Goal: Task Accomplishment & Management: Use online tool/utility

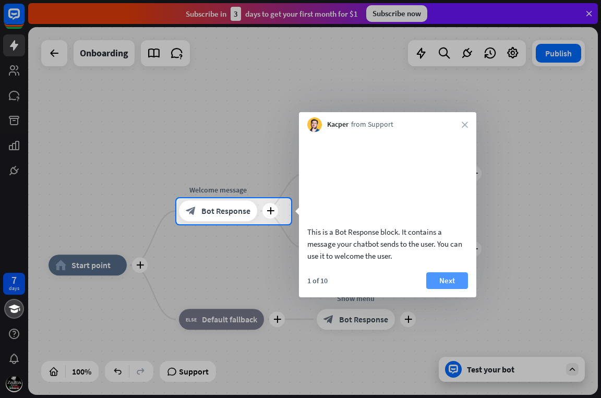
click at [450, 289] on button "Next" at bounding box center [447, 280] width 42 height 17
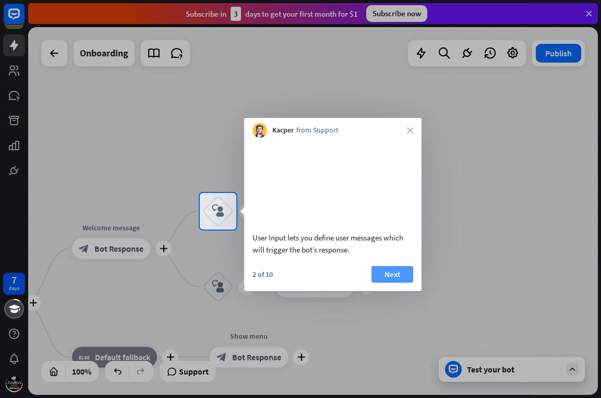
click at [398, 280] on button "Next" at bounding box center [393, 274] width 42 height 17
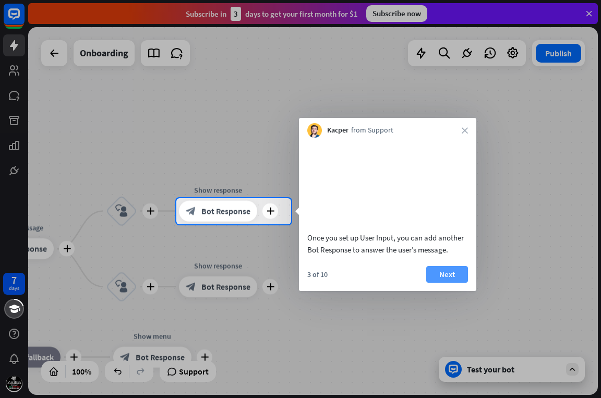
click at [441, 283] on button "Next" at bounding box center [447, 274] width 42 height 17
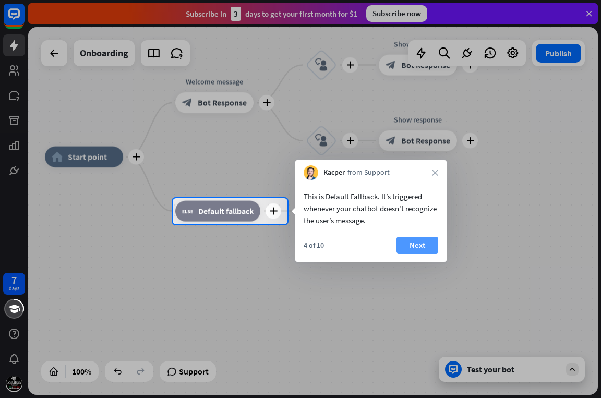
click at [415, 250] on button "Next" at bounding box center [418, 245] width 42 height 17
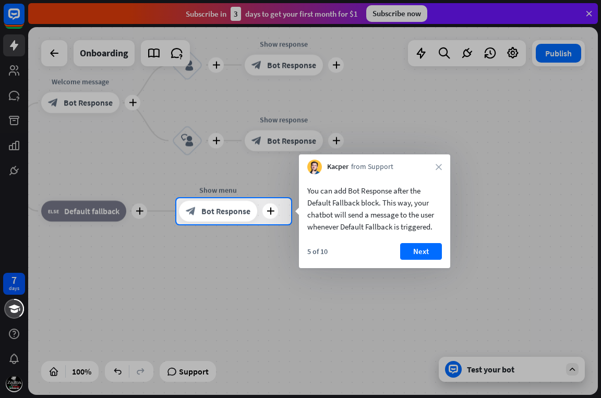
click at [415, 250] on button "Next" at bounding box center [421, 251] width 42 height 17
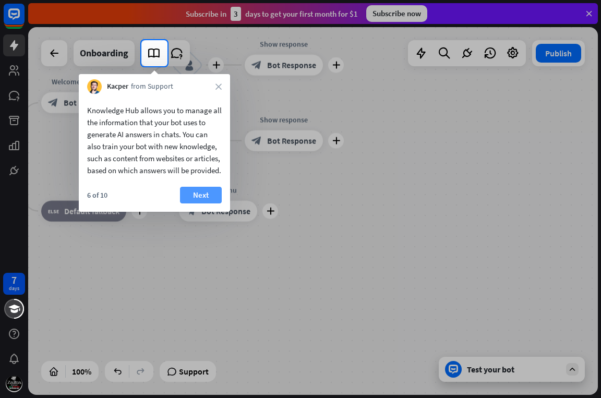
click at [208, 204] on button "Next" at bounding box center [201, 195] width 42 height 17
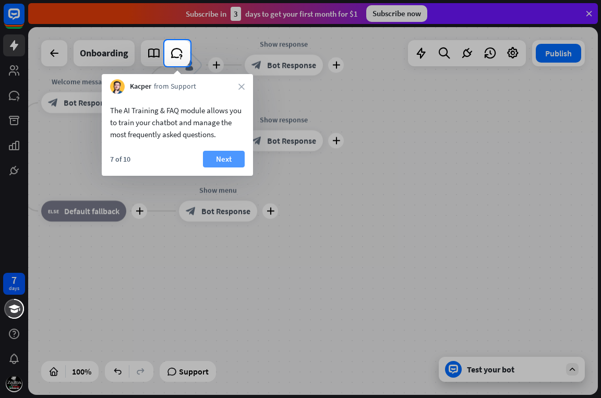
click at [210, 163] on button "Next" at bounding box center [224, 159] width 42 height 17
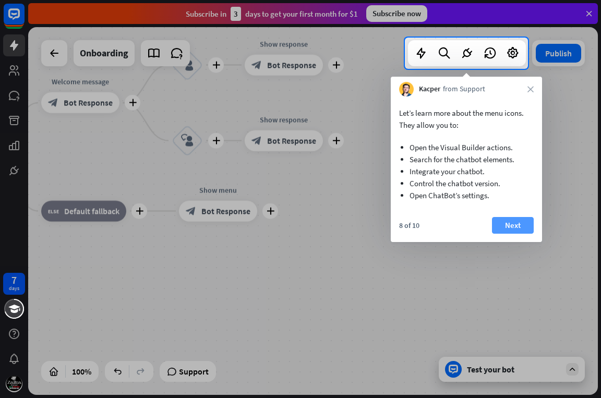
click at [501, 225] on button "Next" at bounding box center [513, 225] width 42 height 17
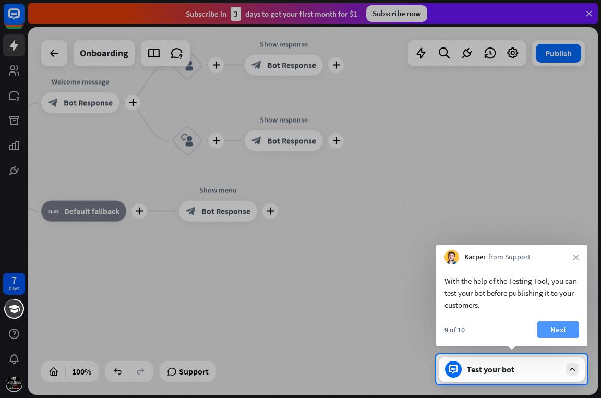
click at [562, 329] on button "Next" at bounding box center [558, 329] width 42 height 17
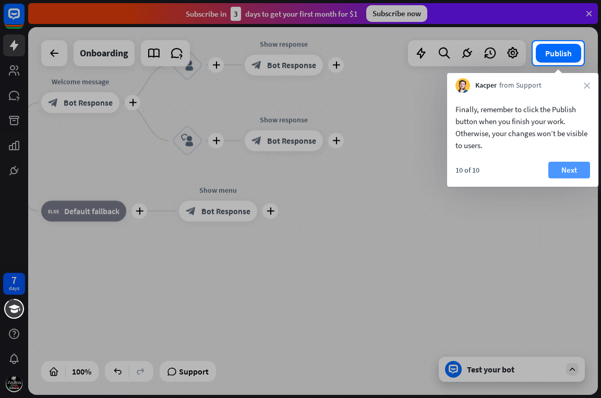
click at [566, 164] on button "Next" at bounding box center [569, 170] width 42 height 17
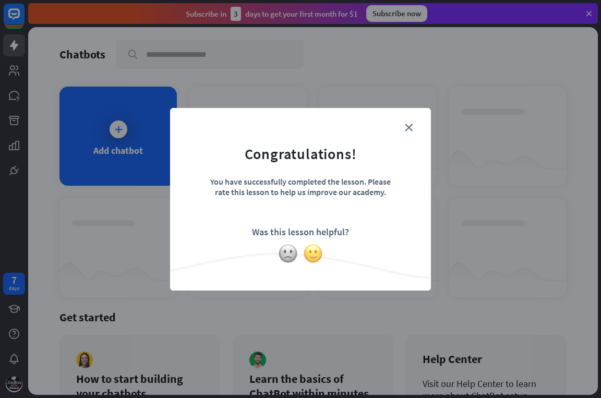
click at [315, 254] on img at bounding box center [313, 254] width 20 height 20
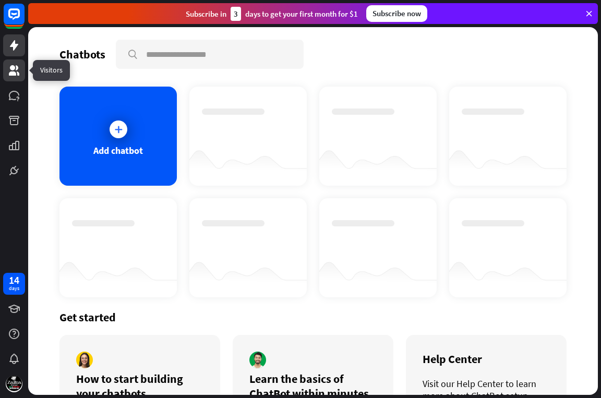
click at [10, 67] on icon at bounding box center [14, 70] width 10 height 10
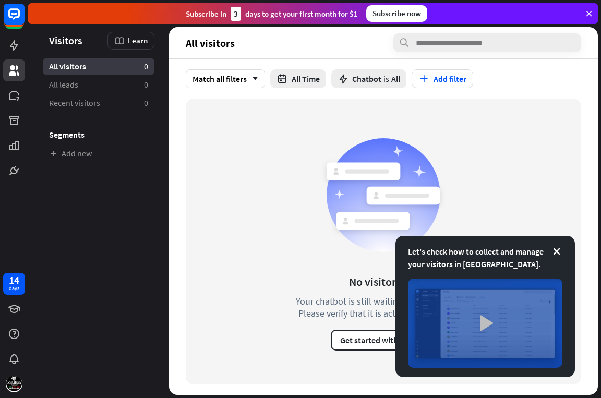
click at [486, 321] on img at bounding box center [485, 323] width 154 height 89
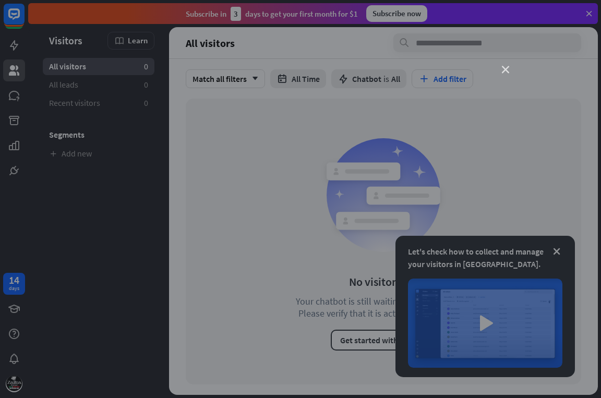
click at [502, 69] on icon "close" at bounding box center [505, 69] width 7 height 7
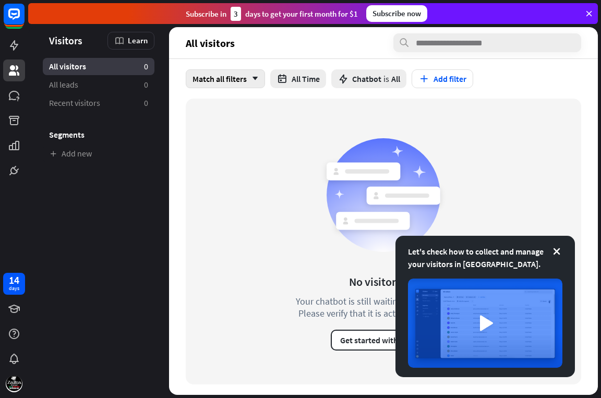
click at [247, 85] on div "Match all filters arrow_down" at bounding box center [225, 78] width 79 height 19
click at [556, 250] on icon at bounding box center [557, 251] width 10 height 10
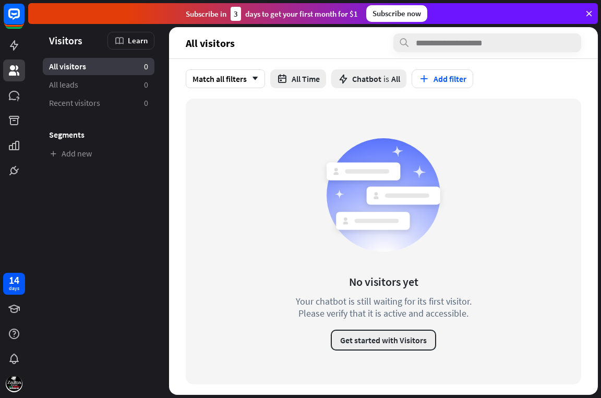
click at [407, 340] on button "Get started with Visitors" at bounding box center [383, 340] width 105 height 21
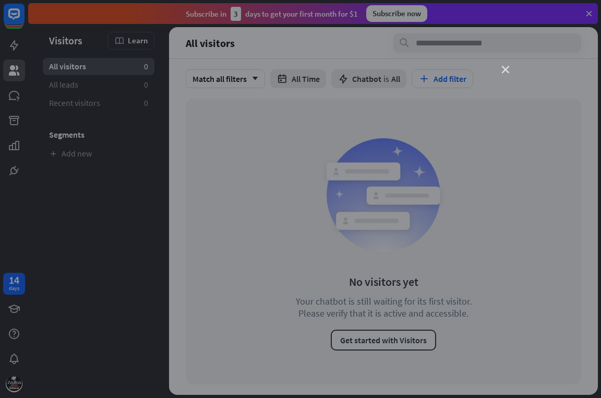
click at [502, 67] on icon "close" at bounding box center [505, 69] width 7 height 7
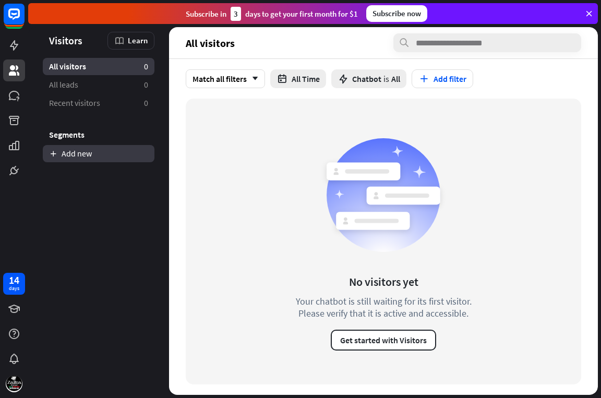
click at [94, 149] on link "Add new" at bounding box center [99, 153] width 112 height 17
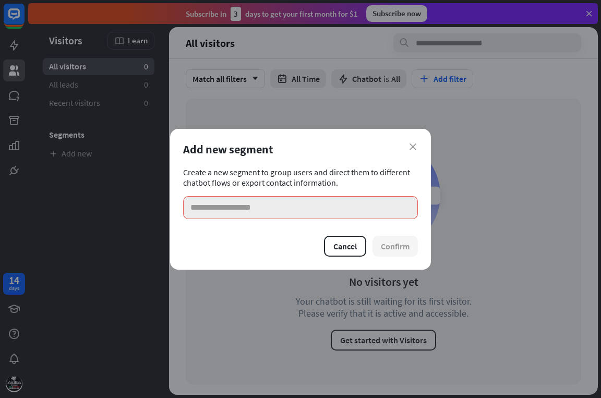
click at [209, 206] on input at bounding box center [300, 207] width 235 height 23
click at [197, 207] on input at bounding box center [300, 207] width 235 height 23
click at [411, 147] on icon "close" at bounding box center [413, 147] width 7 height 7
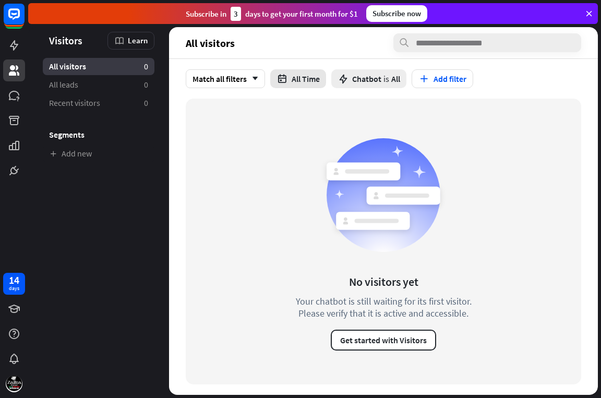
click at [288, 77] on icon "button" at bounding box center [282, 79] width 11 height 11
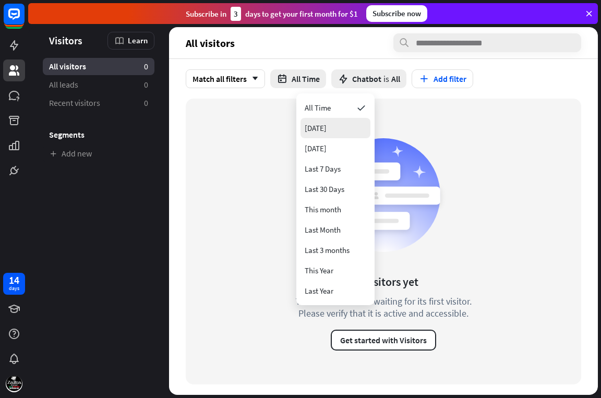
click at [331, 122] on div "[DATE]" at bounding box center [336, 128] width 70 height 20
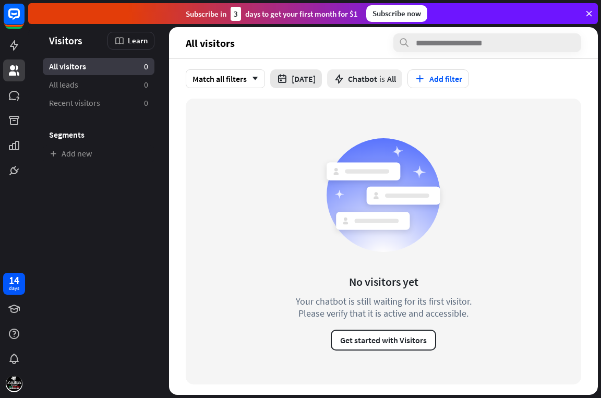
click at [322, 83] on button "[DATE]" at bounding box center [296, 78] width 52 height 19
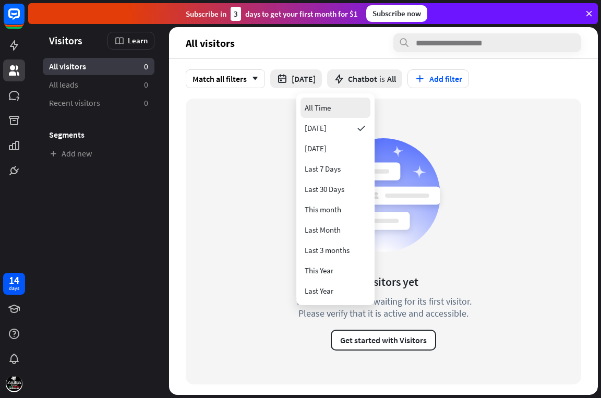
click at [327, 102] on div "All Time" at bounding box center [318, 108] width 26 height 20
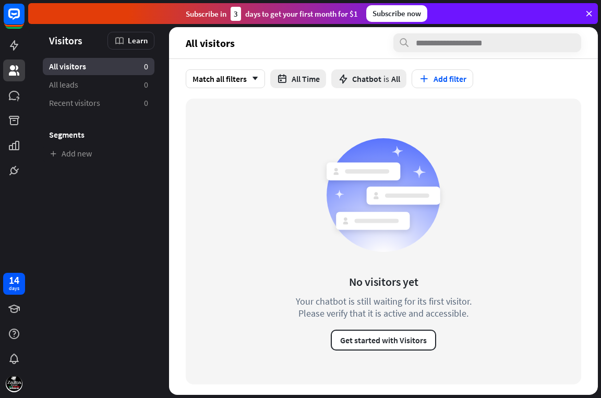
click at [381, 81] on span "Chatbot" at bounding box center [366, 79] width 29 height 10
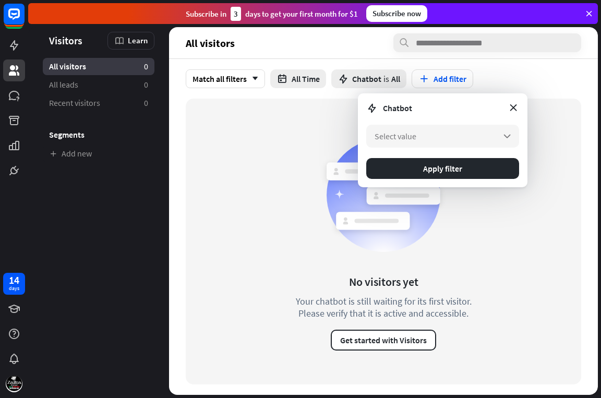
click at [398, 103] on span "Chatbot" at bounding box center [397, 108] width 29 height 10
click at [473, 79] on button "Add filter" at bounding box center [443, 78] width 62 height 19
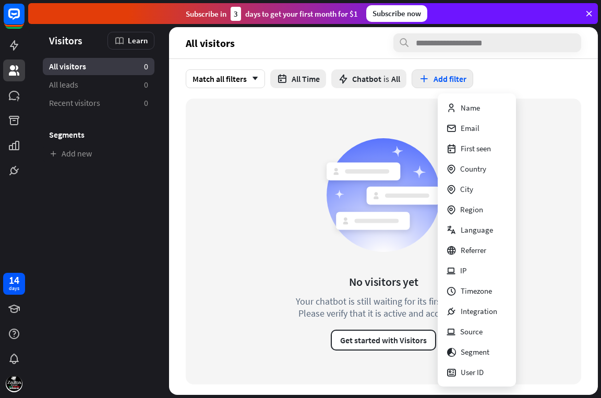
click at [473, 79] on button "Add filter" at bounding box center [443, 78] width 62 height 19
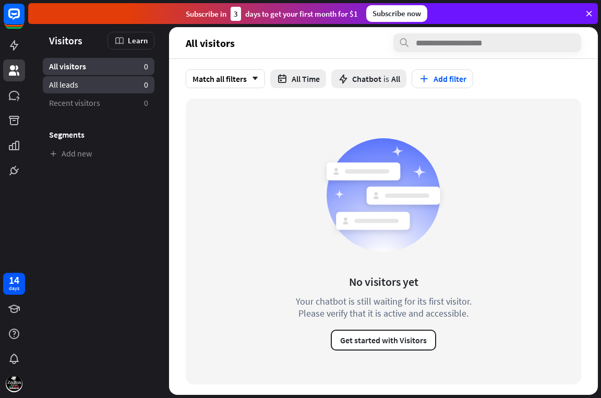
click at [95, 81] on link "All leads 0" at bounding box center [99, 84] width 112 height 17
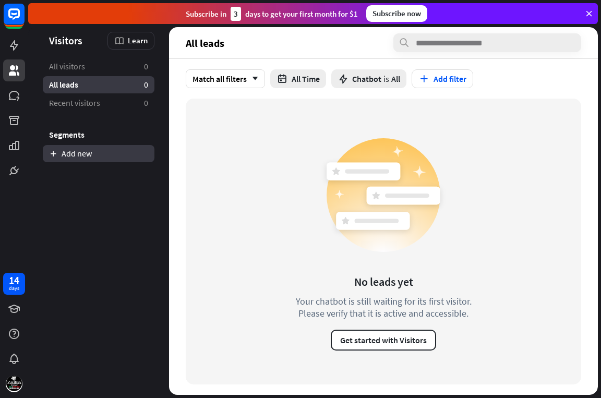
click at [88, 149] on link "Add new" at bounding box center [99, 153] width 112 height 17
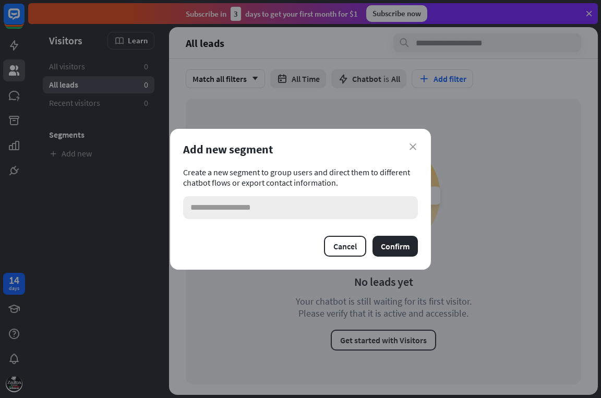
type input "*"
type input "**********"
click at [397, 244] on button "Confirm" at bounding box center [395, 246] width 45 height 21
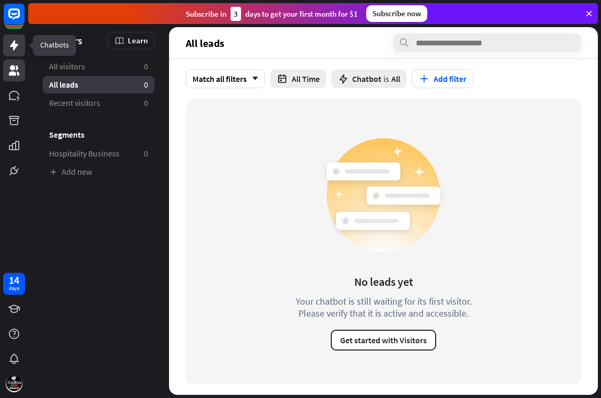
click at [13, 40] on icon at bounding box center [14, 45] width 13 height 13
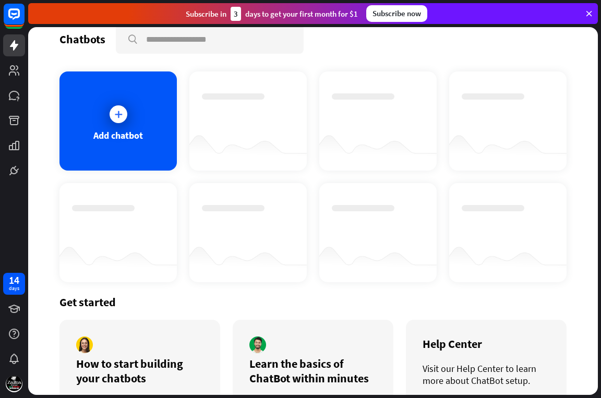
scroll to position [67, 0]
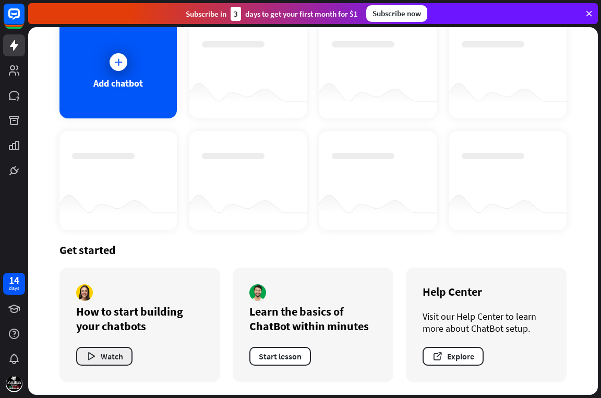
click at [124, 354] on button "Watch" at bounding box center [104, 356] width 56 height 19
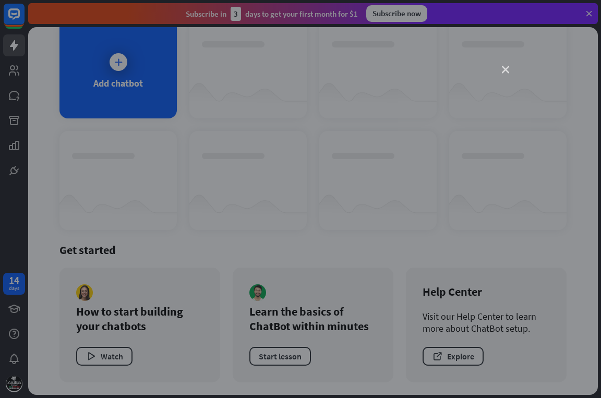
click at [502, 73] on icon "close" at bounding box center [505, 69] width 7 height 7
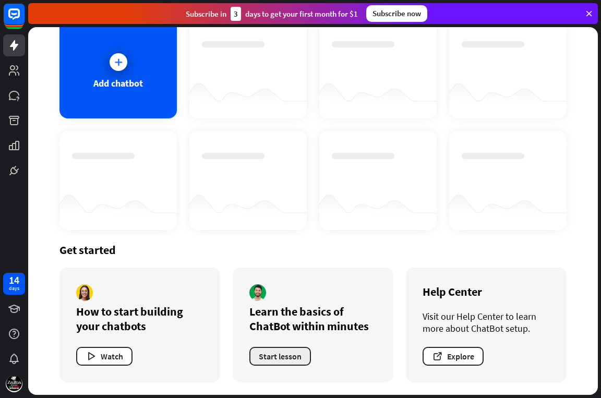
click at [290, 352] on button "Start lesson" at bounding box center [280, 356] width 62 height 19
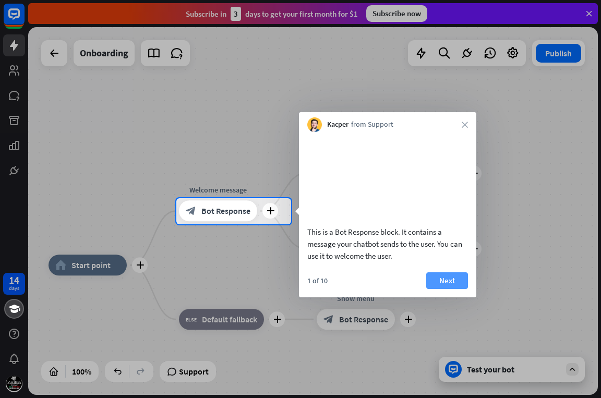
click at [446, 289] on button "Next" at bounding box center [447, 280] width 42 height 17
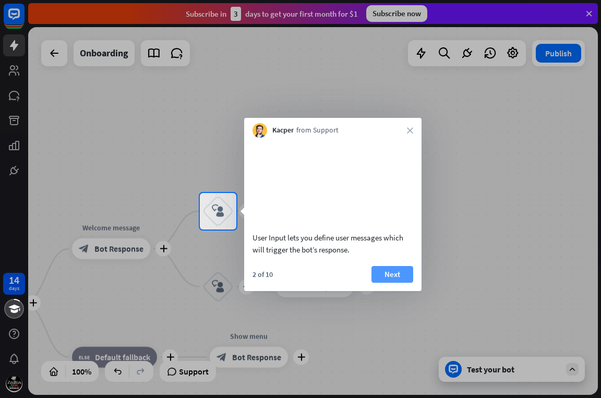
click at [396, 283] on button "Next" at bounding box center [393, 274] width 42 height 17
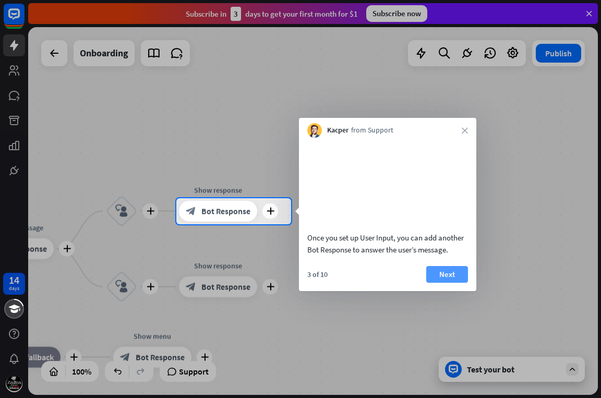
click at [443, 283] on button "Next" at bounding box center [447, 274] width 42 height 17
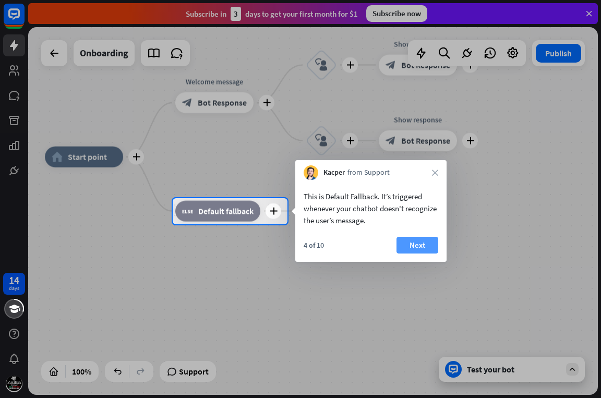
click at [412, 244] on button "Next" at bounding box center [418, 245] width 42 height 17
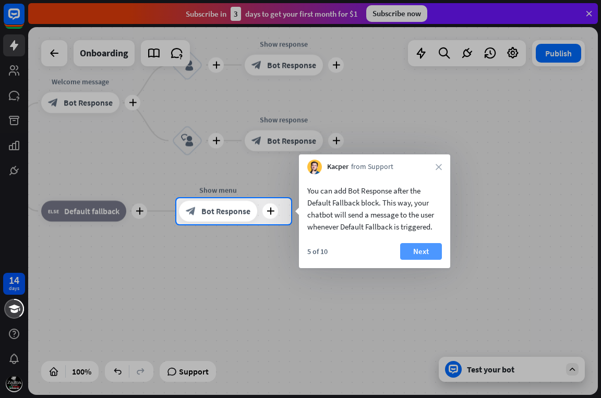
click at [414, 247] on button "Next" at bounding box center [421, 251] width 42 height 17
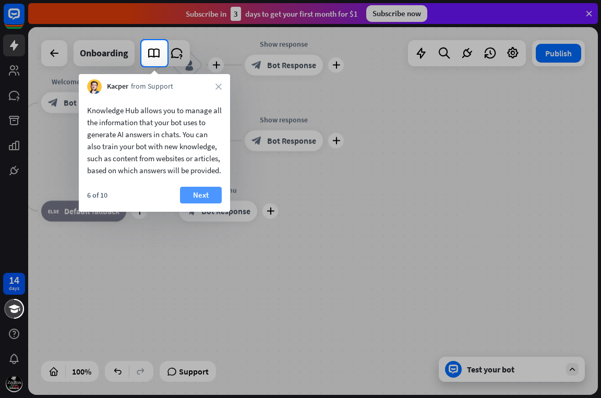
click at [208, 204] on button "Next" at bounding box center [201, 195] width 42 height 17
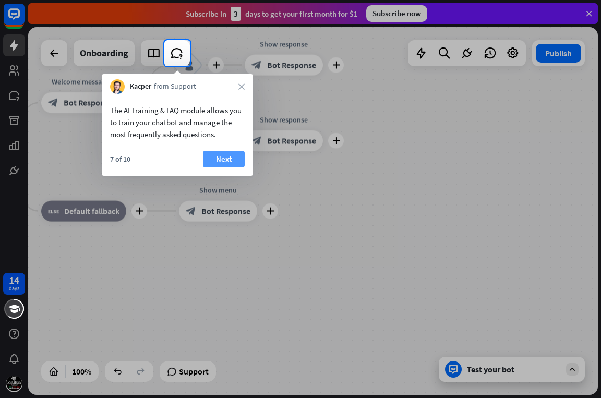
click at [218, 157] on button "Next" at bounding box center [224, 159] width 42 height 17
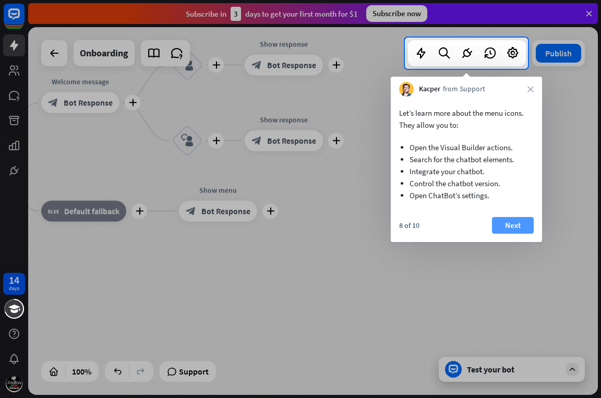
click at [499, 225] on button "Next" at bounding box center [513, 225] width 42 height 17
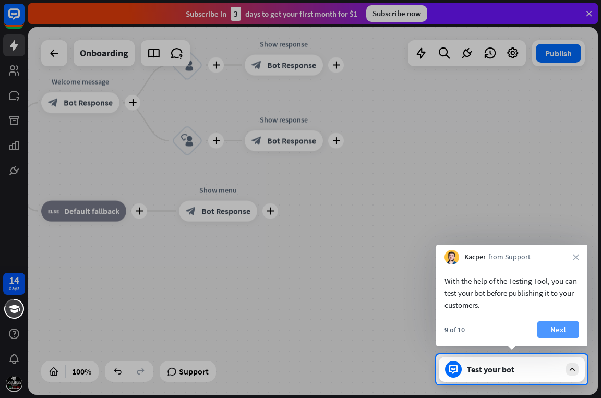
click at [576, 324] on button "Next" at bounding box center [558, 329] width 42 height 17
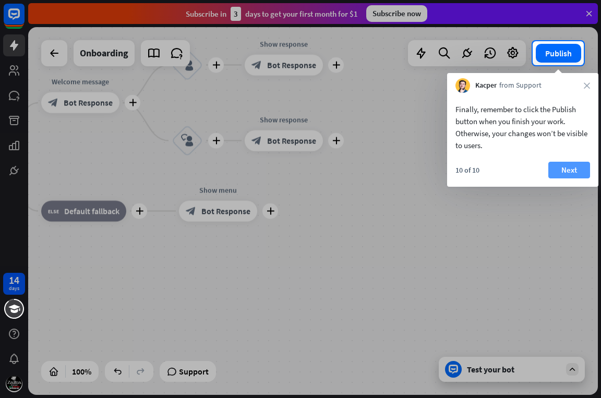
click at [554, 171] on button "Next" at bounding box center [569, 170] width 42 height 17
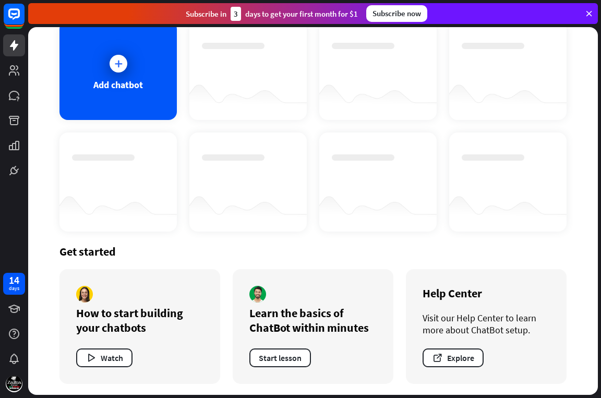
scroll to position [67, 0]
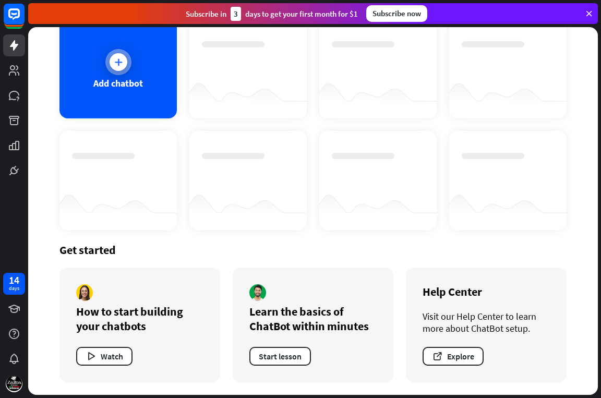
click at [119, 75] on div "Add chatbot" at bounding box center [117, 68] width 117 height 99
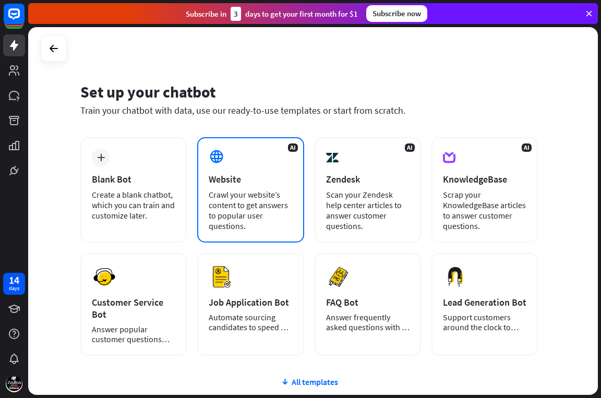
click at [229, 192] on div "Crawl your website’s content to get answers to popular user questions." at bounding box center [250, 210] width 83 height 42
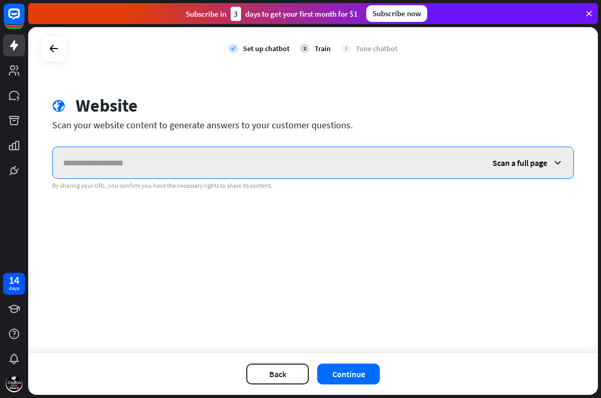
paste input "**********"
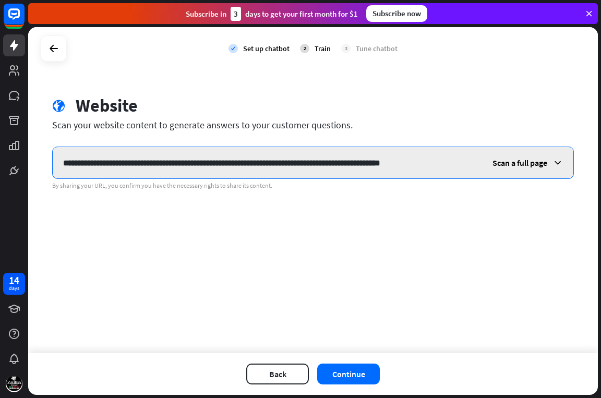
scroll to position [0, 16]
type input "**********"
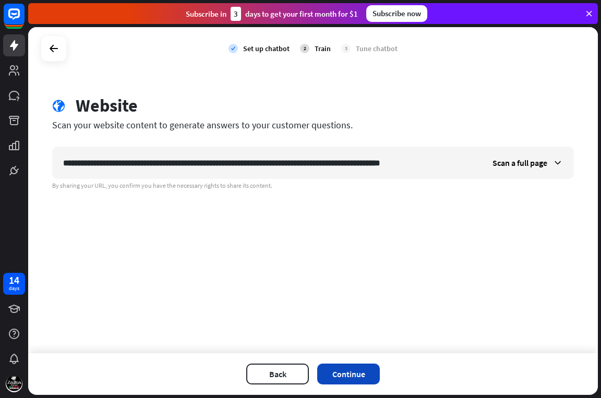
scroll to position [0, 0]
click at [361, 364] on button "Continue" at bounding box center [348, 374] width 63 height 21
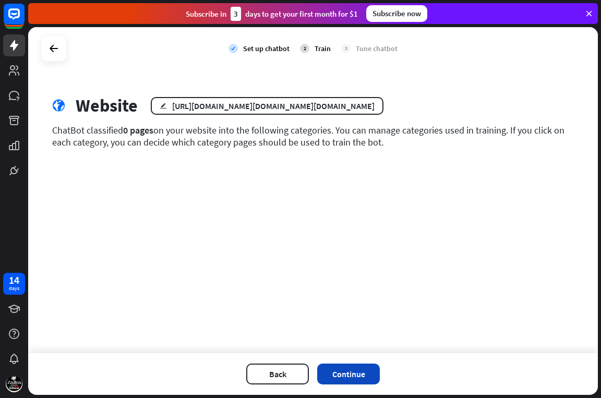
click at [349, 382] on button "Continue" at bounding box center [348, 374] width 63 height 21
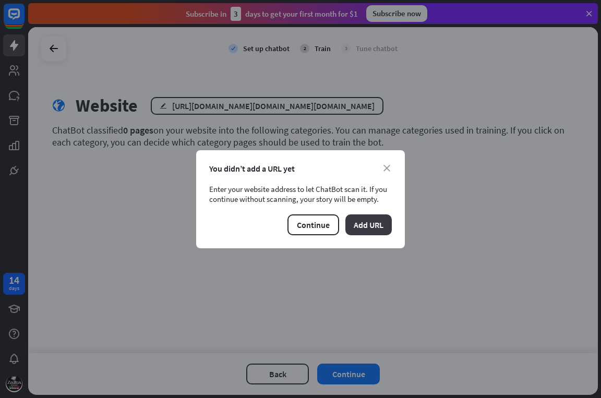
click at [361, 225] on button "Add URL" at bounding box center [368, 224] width 46 height 21
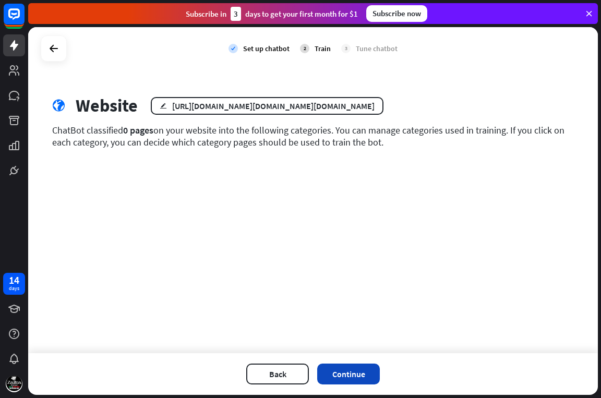
click at [348, 371] on button "Continue" at bounding box center [348, 374] width 63 height 21
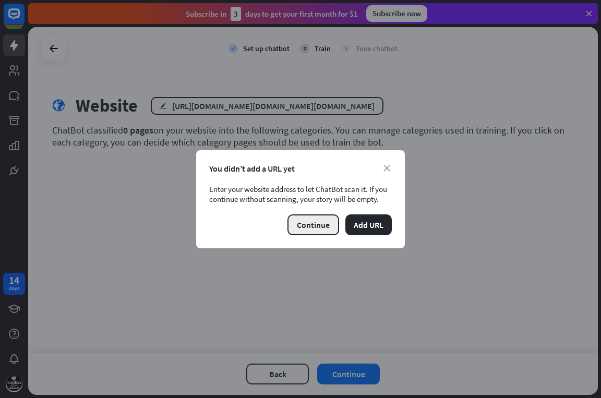
click at [324, 228] on button "Continue" at bounding box center [314, 224] width 52 height 21
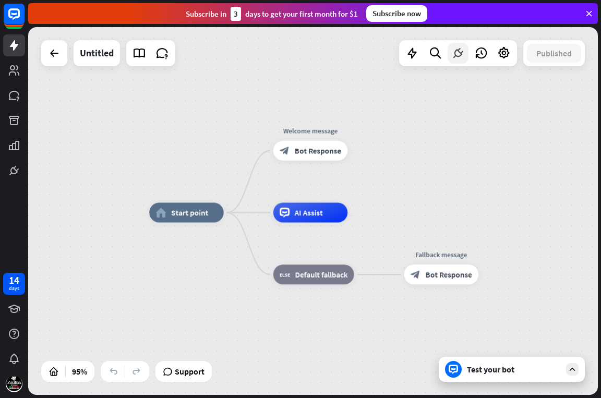
click at [456, 59] on icon at bounding box center [458, 53] width 14 height 14
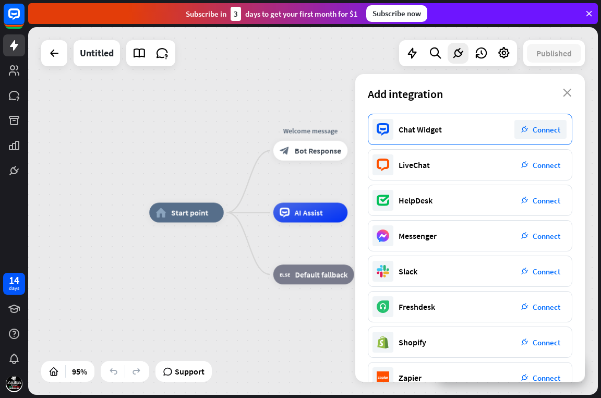
click at [560, 128] on span "Connect" at bounding box center [547, 130] width 28 height 10
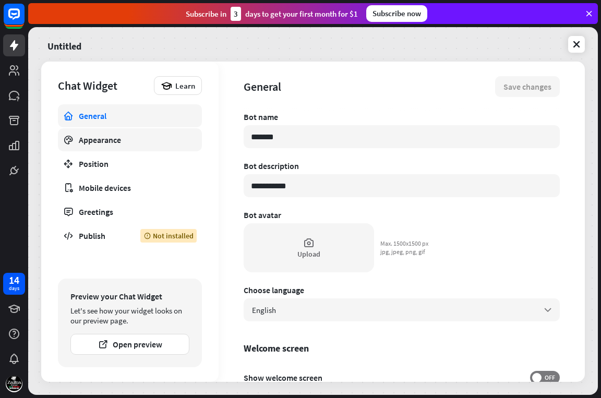
click at [126, 143] on div "Appearance" at bounding box center [130, 140] width 102 height 10
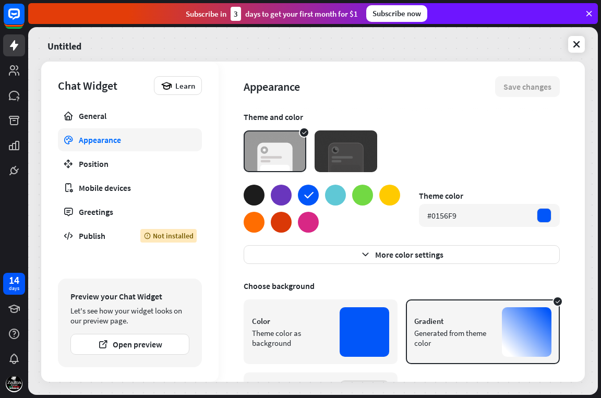
click at [337, 193] on div at bounding box center [335, 195] width 21 height 21
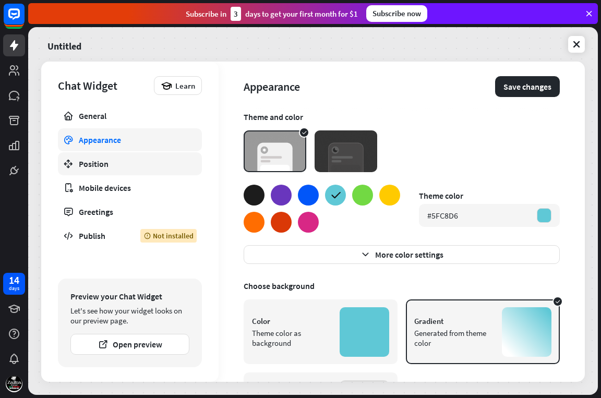
click at [101, 165] on div "Position" at bounding box center [130, 164] width 102 height 10
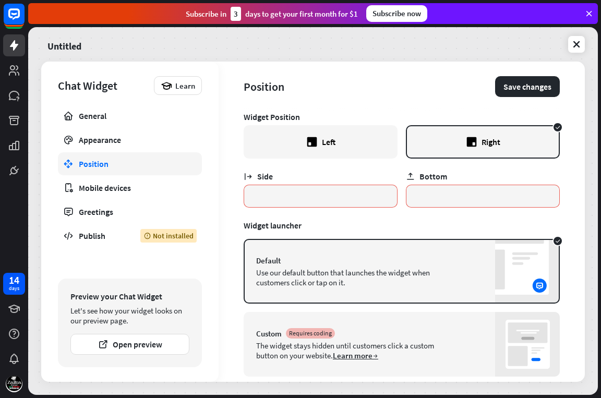
click at [392, 265] on div "Default" at bounding box center [401, 261] width 291 height 10
type textarea "*"
click at [528, 90] on button "Save changes" at bounding box center [527, 86] width 65 height 21
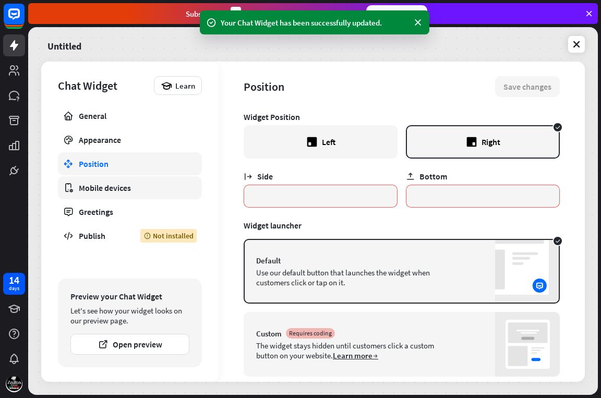
click at [116, 192] on div "Mobile devices" at bounding box center [130, 188] width 102 height 10
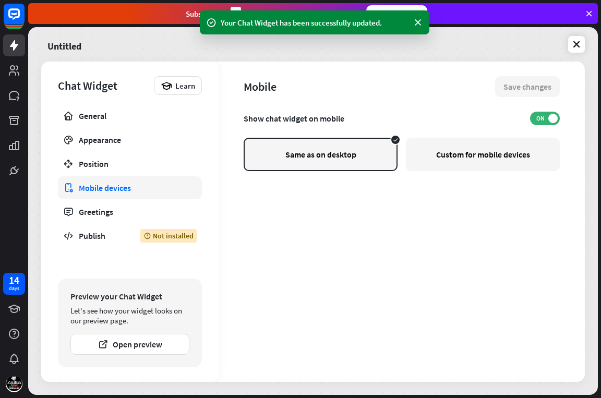
click at [438, 158] on div "Custom for mobile devices" at bounding box center [483, 154] width 154 height 33
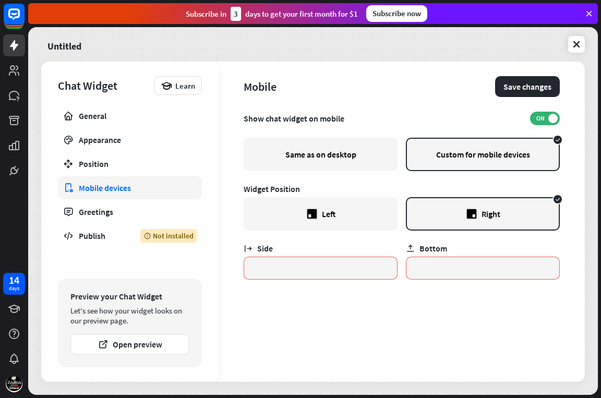
click at [336, 153] on div "Same as on desktop" at bounding box center [321, 154] width 154 height 33
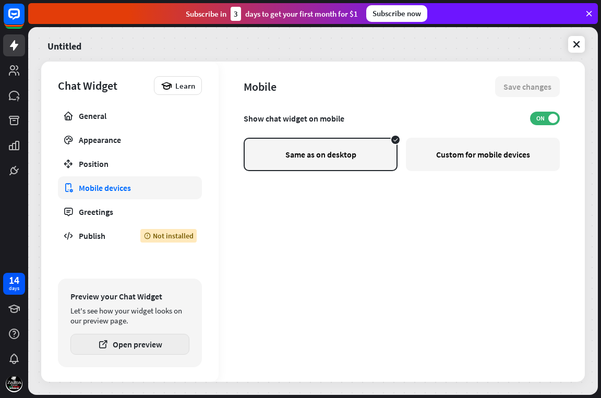
click at [149, 348] on button "Open preview" at bounding box center [129, 344] width 119 height 21
click at [578, 50] on link at bounding box center [576, 44] width 17 height 17
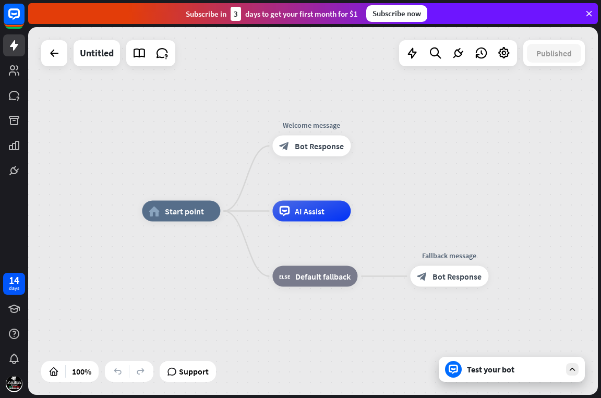
click at [475, 363] on div "Test your bot" at bounding box center [512, 369] width 146 height 25
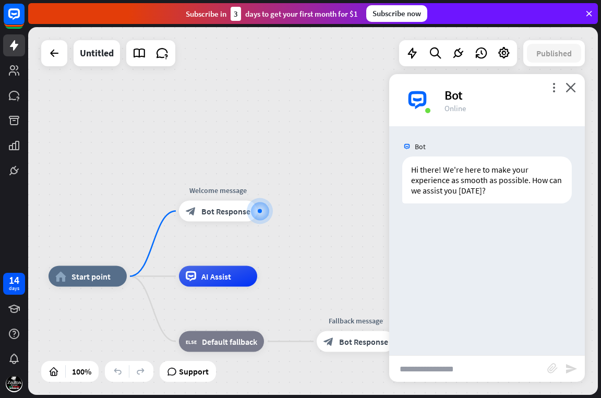
click at [430, 372] on input "text" at bounding box center [468, 369] width 158 height 26
type input "**"
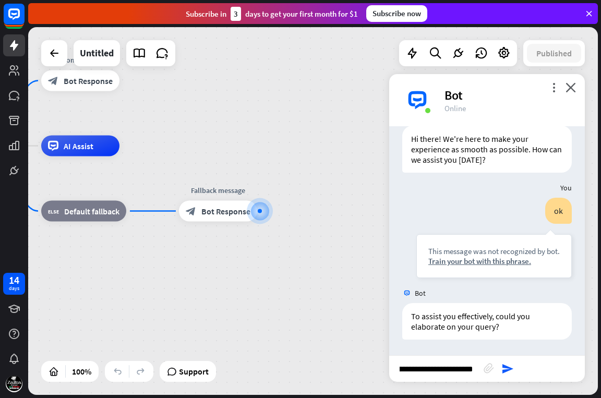
scroll to position [0, 49]
type input "**********"
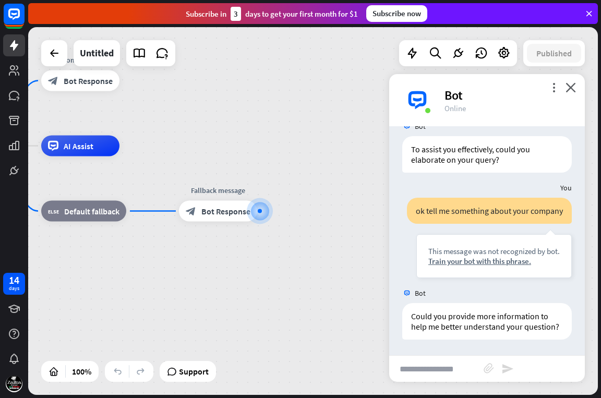
scroll to position [219, 0]
click at [438, 371] on input "text" at bounding box center [436, 369] width 94 height 26
type input "*********"
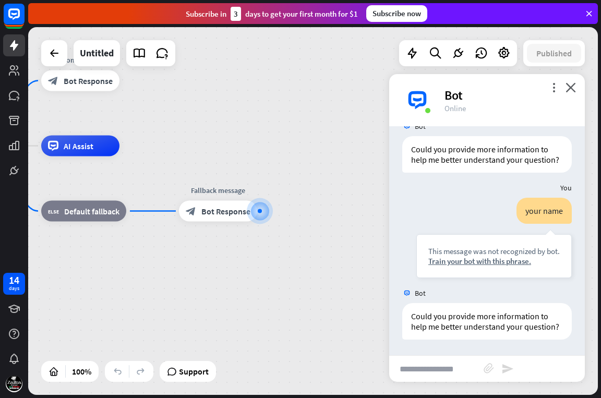
scroll to position [396, 0]
click at [60, 56] on icon at bounding box center [54, 53] width 13 height 13
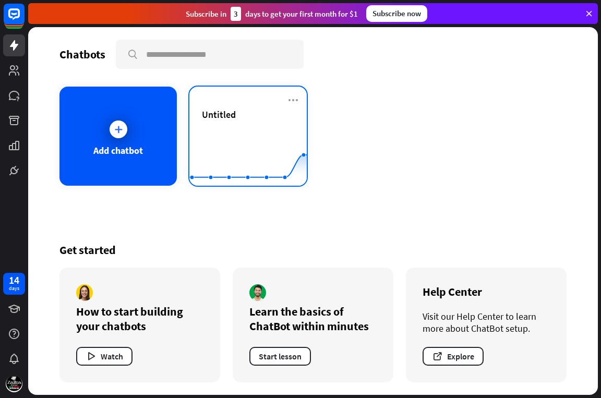
click at [243, 133] on icon at bounding box center [248, 133] width 149 height 0
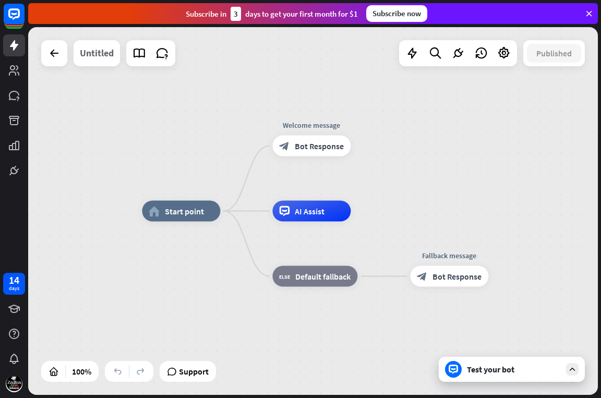
click at [102, 58] on div "Untitled" at bounding box center [97, 53] width 34 height 26
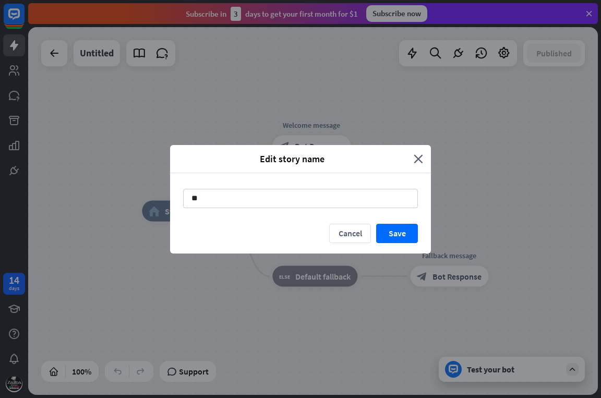
type input "*"
type input "**********"
click at [406, 236] on button "Save" at bounding box center [397, 233] width 42 height 19
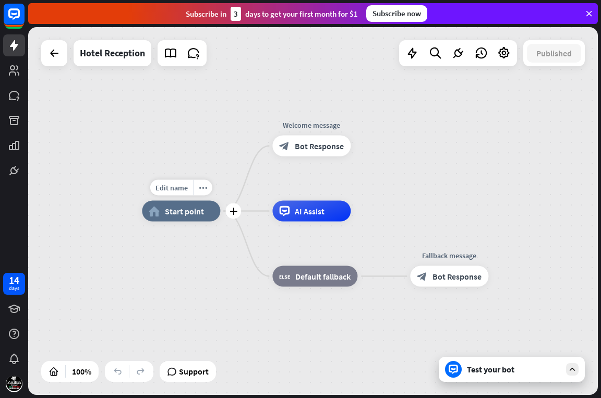
click at [185, 213] on div "home_2 Start point" at bounding box center [181, 211] width 78 height 21
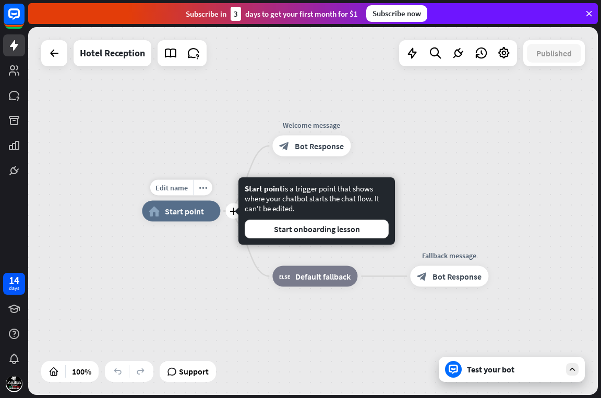
click at [185, 213] on div "home_2 Start point" at bounding box center [181, 211] width 78 height 21
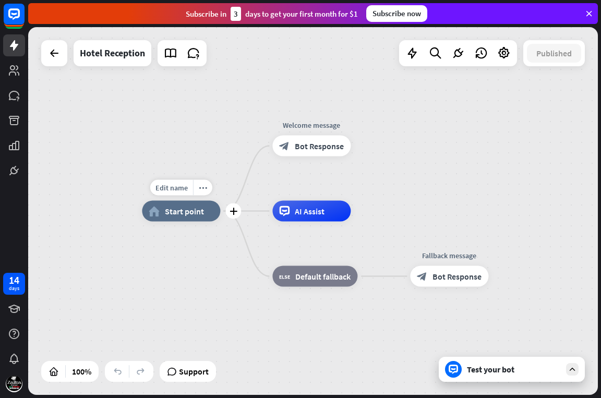
click at [185, 213] on div "home_2 Start point" at bounding box center [181, 211] width 78 height 21
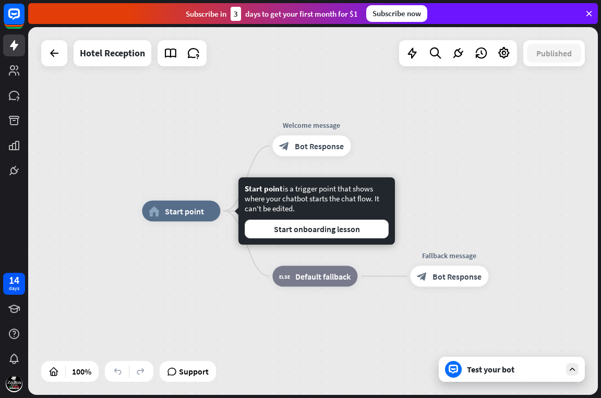
click at [234, 266] on div "home_2 Start point Welcome message block_bot_response Bot Response AI Assist bl…" at bounding box center [427, 395] width 570 height 368
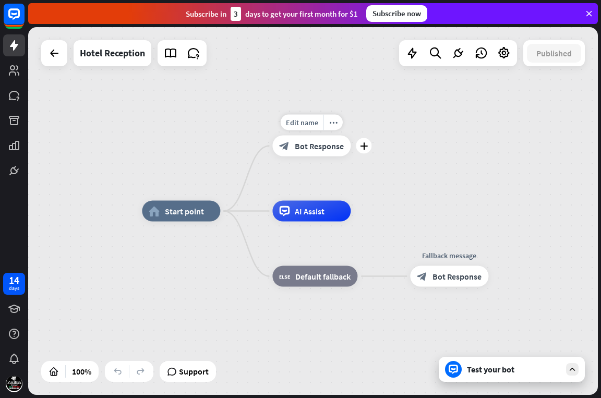
click at [290, 145] on icon "block_bot_response" at bounding box center [284, 146] width 10 height 10
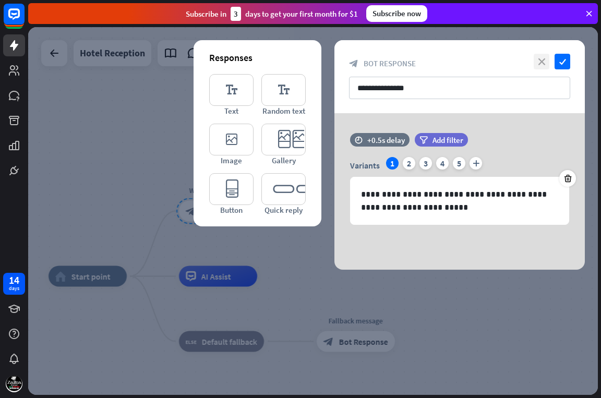
click at [537, 63] on icon "close" at bounding box center [542, 62] width 16 height 16
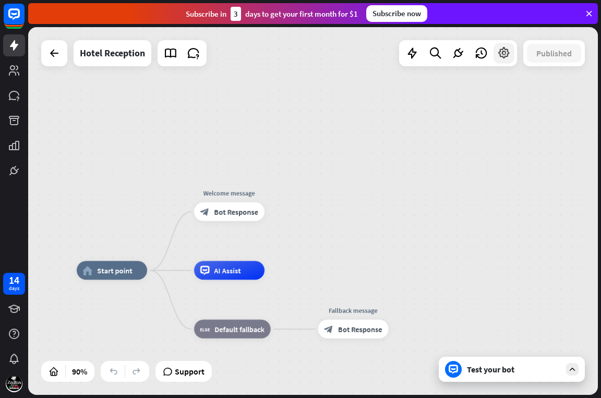
click at [503, 59] on icon at bounding box center [504, 53] width 14 height 14
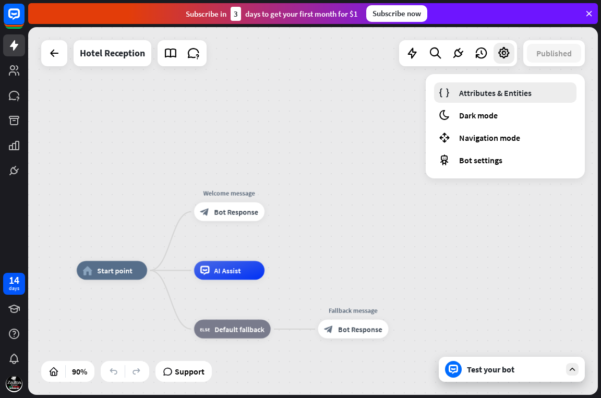
click at [499, 89] on span "Attributes & Entities" at bounding box center [495, 93] width 73 height 10
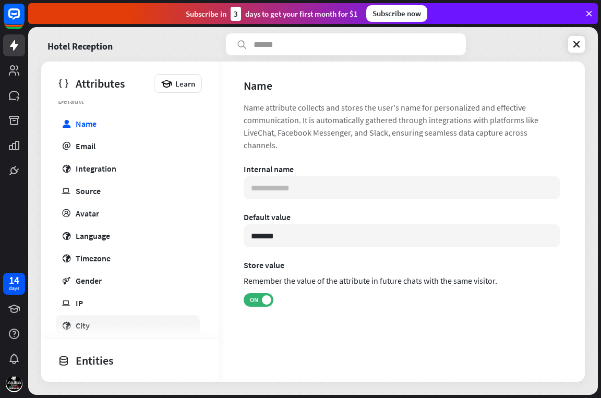
scroll to position [52, 0]
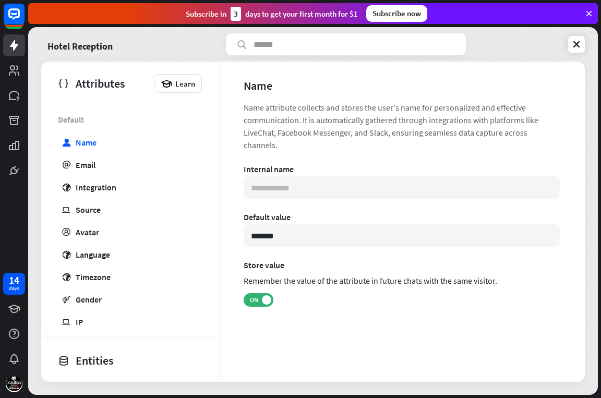
click at [100, 359] on div "Entities" at bounding box center [127, 361] width 139 height 18
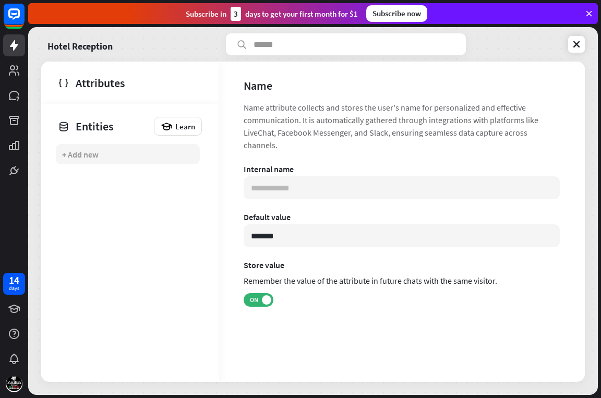
click at [89, 158] on div "+ Add new" at bounding box center [80, 154] width 37 height 10
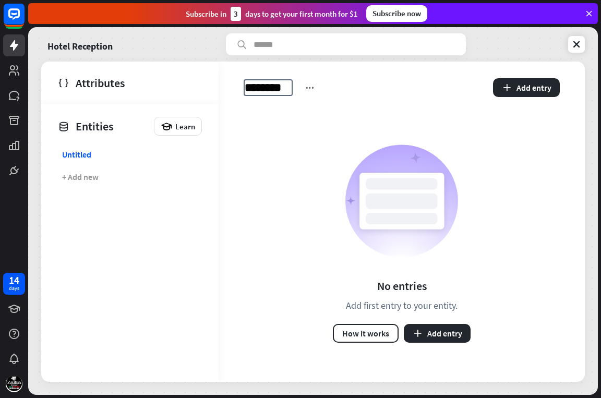
type input "*"
type input "*********"
click at [262, 111] on div "No entries Add first entry to your entity. How it works Add entry" at bounding box center [402, 243] width 366 height 277
click at [88, 179] on div "+ Add new" at bounding box center [80, 177] width 37 height 10
click at [171, 128] on icon at bounding box center [166, 126] width 11 height 11
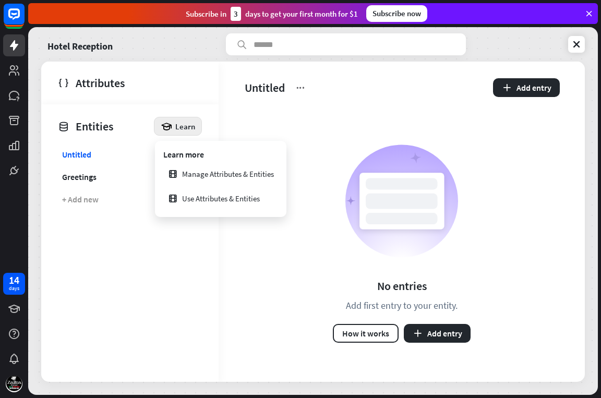
click at [348, 173] on icon at bounding box center [401, 201] width 113 height 113
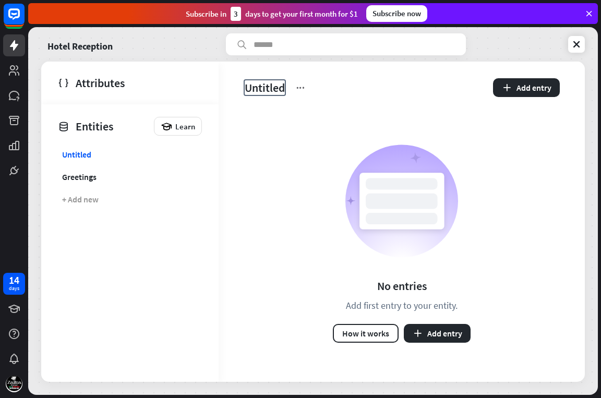
click at [271, 85] on span "Untitled" at bounding box center [265, 87] width 42 height 17
type input "*"
click at [571, 41] on icon at bounding box center [576, 44] width 10 height 10
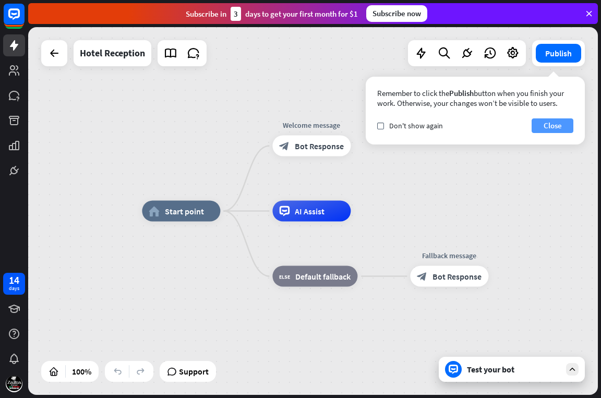
click at [540, 123] on button "Close" at bounding box center [553, 125] width 42 height 15
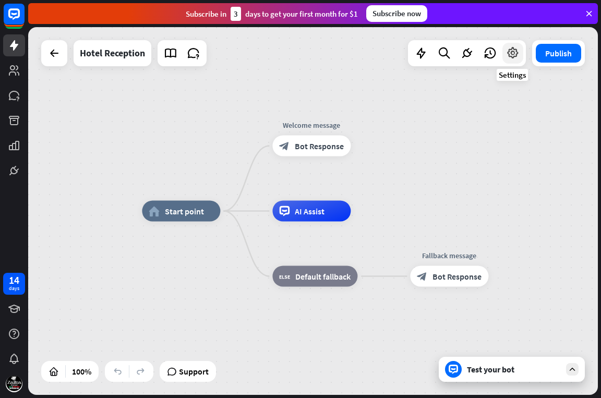
click at [515, 54] on icon at bounding box center [513, 53] width 14 height 14
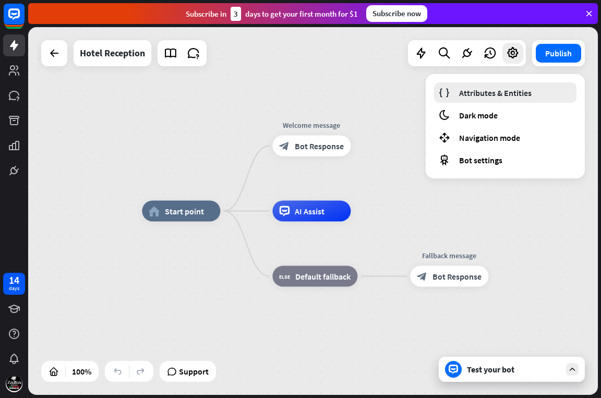
click at [497, 93] on span "Attributes & Entities" at bounding box center [495, 93] width 73 height 10
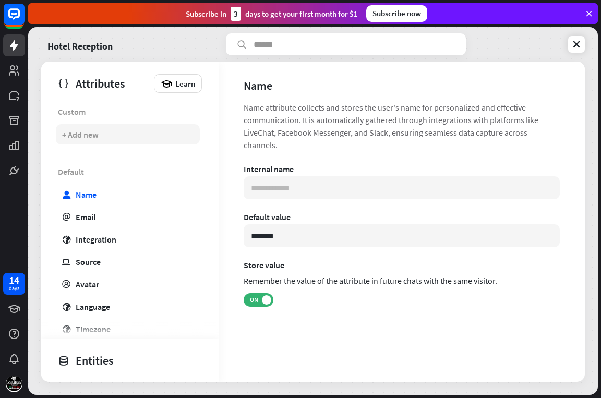
click at [99, 130] on div "+ Add new" at bounding box center [80, 134] width 37 height 10
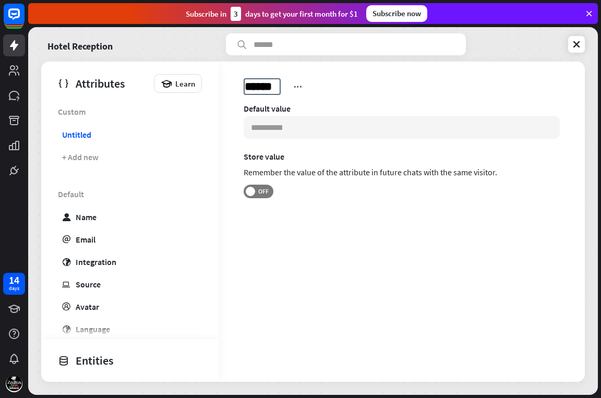
type input "*******"
click at [295, 85] on icon at bounding box center [295, 86] width 10 height 10
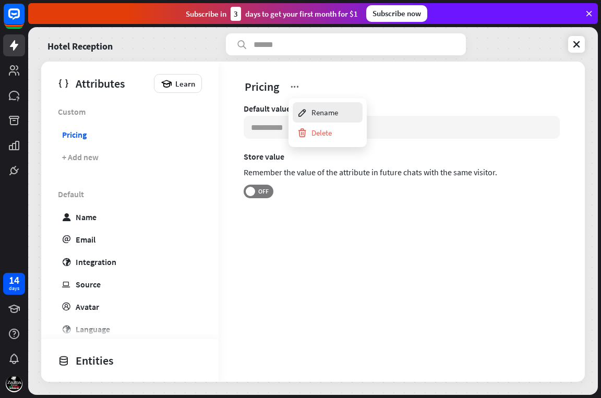
click at [309, 115] on div "Rename" at bounding box center [317, 112] width 41 height 20
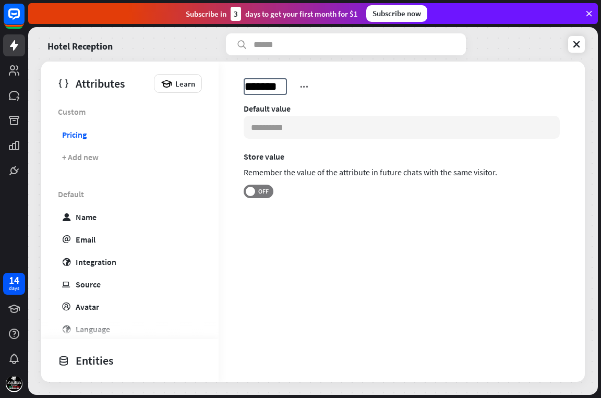
click at [282, 89] on input "*******" at bounding box center [265, 86] width 41 height 15
click at [267, 127] on input at bounding box center [402, 127] width 316 height 23
type input "**********"
click at [291, 195] on section "Store value Remember the value of the attribute in future chats with the same v…" at bounding box center [402, 174] width 316 height 47
click at [84, 152] on div "+ Add new" at bounding box center [80, 157] width 37 height 10
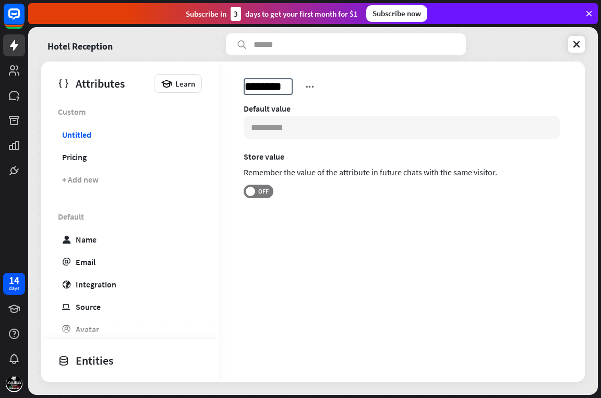
type input "*"
